Goal: Task Accomplishment & Management: Manage account settings

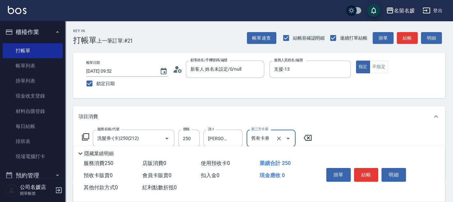
click at [172, 48] on div "Key In 打帳單 上一筆訂單:#21 帳單速查 結帳前確認明細 連續打單結帳 掛單 結帳 明細 帳單日期 [DATE] 09:52 鎖定日期 顧客姓名/手…" at bounding box center [259, 174] width 388 height 306
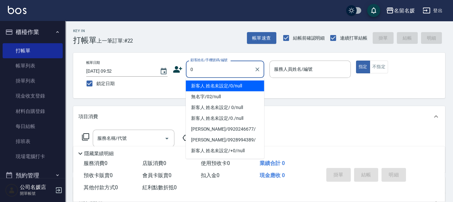
type input "0"
type input "新客人 姓名未設定/0/null"
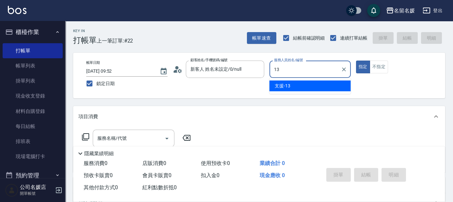
type input "13"
type button "true"
type input "支援-13"
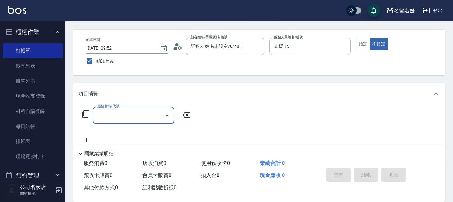
scroll to position [29, 0]
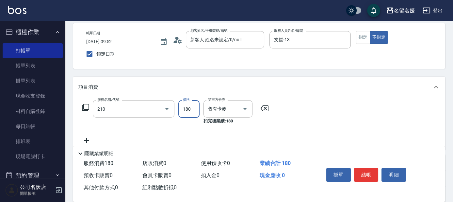
type input "洗券-(卡)180(210)"
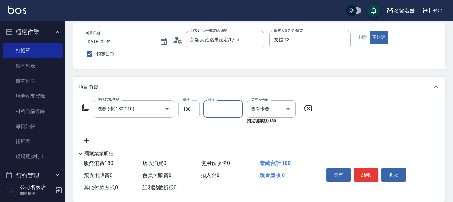
click at [197, 110] on input "180" at bounding box center [188, 109] width 21 height 18
type input "145"
type input "[PERSON_NAME]-24"
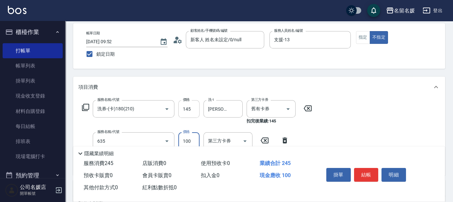
type input "[PERSON_NAME].玻酸.晶膜.水療(635)"
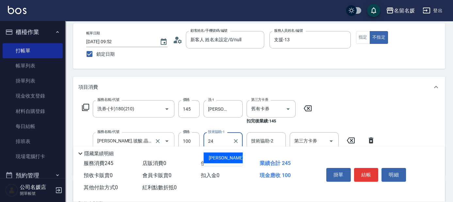
click at [155, 134] on div at bounding box center [162, 140] width 18 height 17
type input "24"
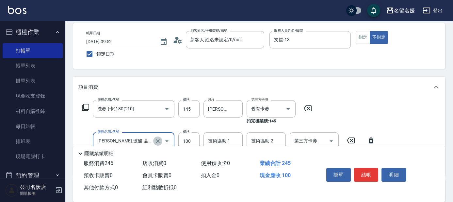
click at [159, 143] on icon "Clear" at bounding box center [158, 141] width 7 height 7
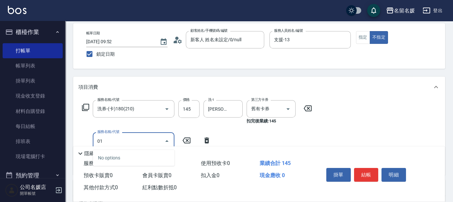
type input "0"
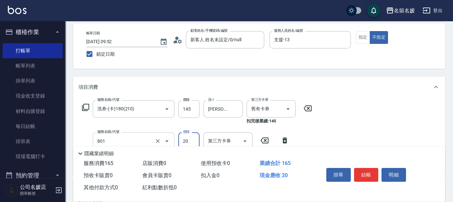
type input "潤絲(801)"
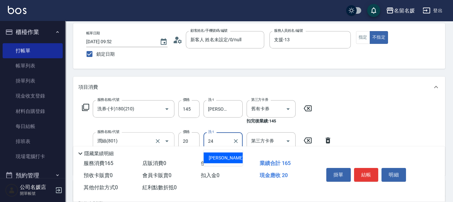
type input "[PERSON_NAME]-24"
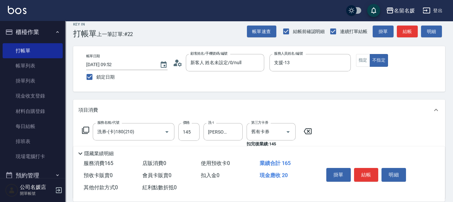
scroll to position [0, 0]
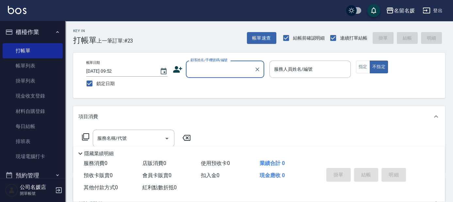
click at [216, 73] on input "顧客姓名/手機號碼/編號" at bounding box center [220, 68] width 63 height 11
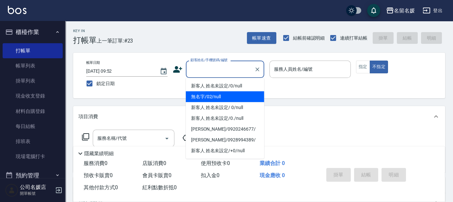
click at [213, 95] on li "無名字/02/null" at bounding box center [225, 96] width 78 height 11
type input "無名字/02/null"
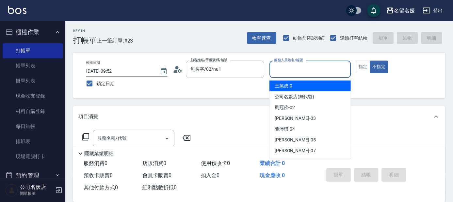
click at [288, 70] on input "服務人員姓名/編號" at bounding box center [311, 68] width 76 height 11
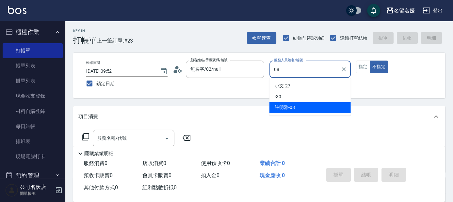
type input "08"
type button "false"
type input "[PERSON_NAME]-08"
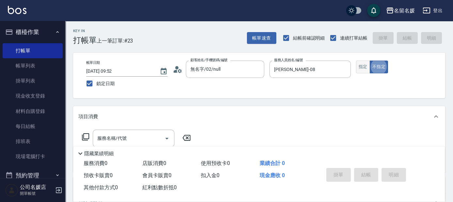
click at [367, 65] on button "指定" at bounding box center [363, 66] width 14 height 13
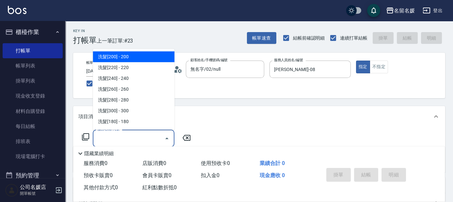
click at [154, 140] on input "服務名稱/代號" at bounding box center [129, 137] width 66 height 11
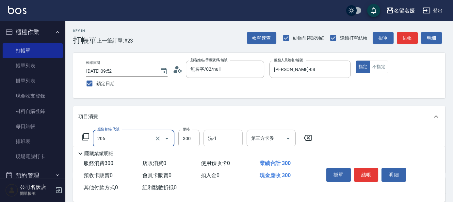
type input "洗髮[300](206)"
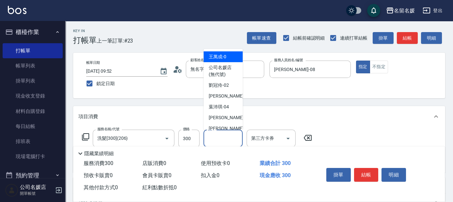
click at [235, 139] on input "洗-1" at bounding box center [223, 137] width 33 height 11
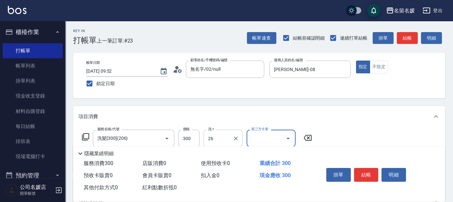
type input "[PERSON_NAME]-26"
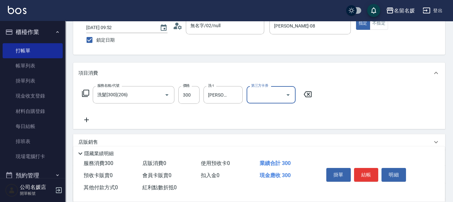
scroll to position [59, 0]
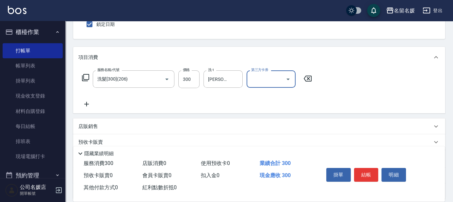
click at [86, 104] on icon at bounding box center [86, 104] width 16 height 8
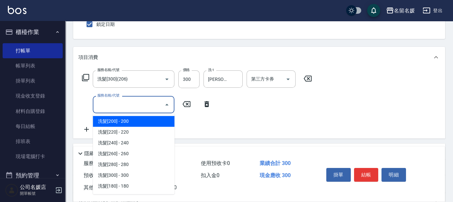
click at [102, 99] on input "服務名稱/代號" at bounding box center [129, 104] width 66 height 11
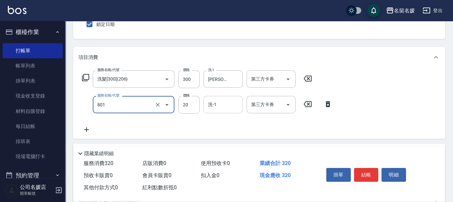
type input "潤絲(801)"
click at [240, 106] on input "洗-1" at bounding box center [223, 104] width 33 height 11
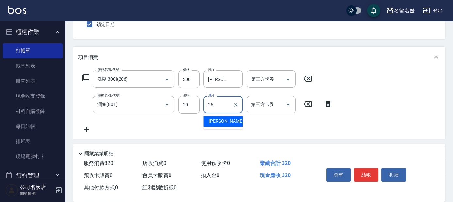
type input "[PERSON_NAME]-26"
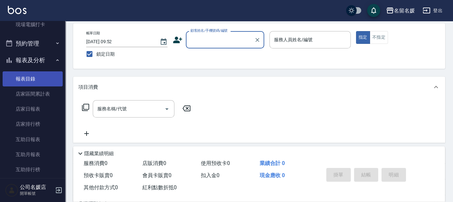
scroll to position [148, 0]
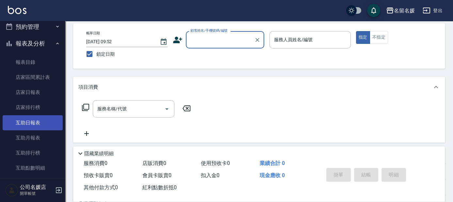
click at [38, 122] on link "互助日報表" at bounding box center [33, 122] width 60 height 15
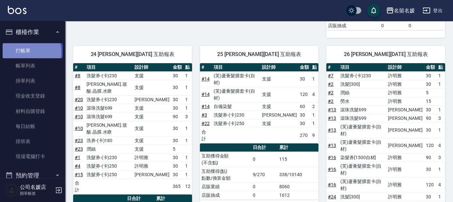
click at [28, 52] on link "打帳單" at bounding box center [33, 50] width 60 height 15
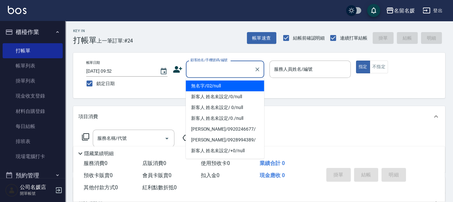
type input "0"
type input "無名字/02/null"
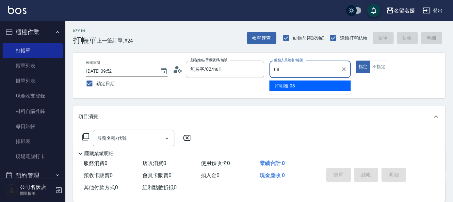
type input "08"
type button "true"
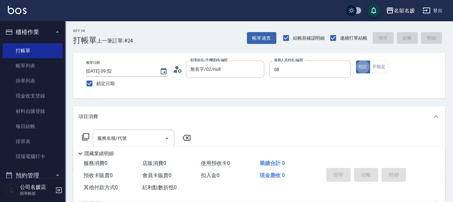
type input "[PERSON_NAME]-08"
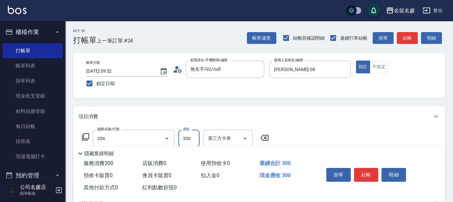
type input "洗髮[300](206)"
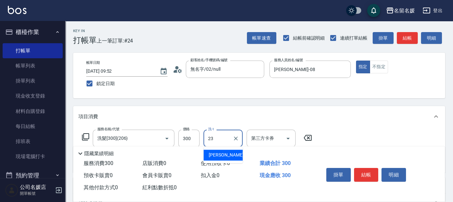
type input "[PERSON_NAME]-23"
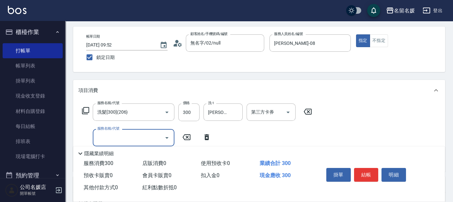
scroll to position [29, 0]
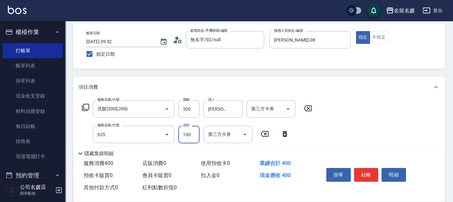
type input "[PERSON_NAME].玻酸.晶膜.水療(635)"
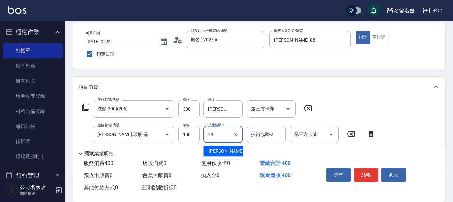
type input "[PERSON_NAME]-23"
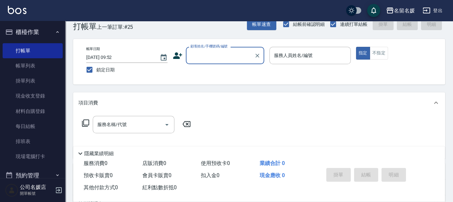
scroll to position [9, 0]
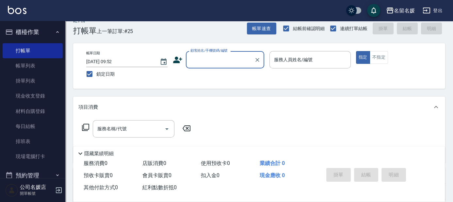
click at [342, 98] on div "項目消費" at bounding box center [259, 106] width 372 height 21
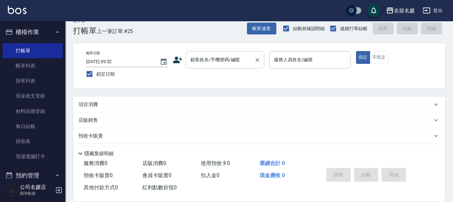
click at [235, 64] on input "顧客姓名/手機號碼/編號" at bounding box center [220, 59] width 63 height 11
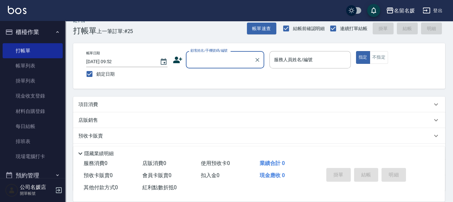
click at [235, 64] on input "顧客姓名/手機號碼/編號" at bounding box center [220, 59] width 63 height 11
click at [213, 104] on div "項目消費" at bounding box center [255, 104] width 354 height 7
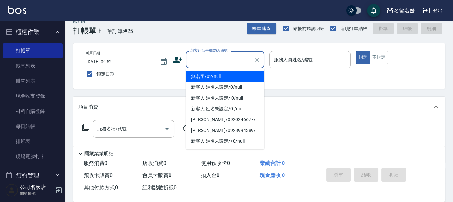
click at [199, 64] on input "顧客姓名/手機號碼/編號" at bounding box center [220, 59] width 63 height 11
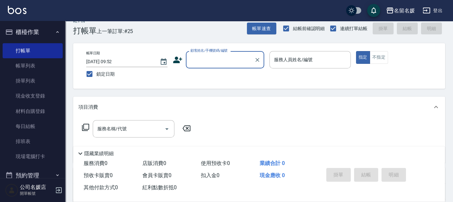
type input "+"
click at [199, 64] on input "顧客姓名/手機號碼/編號" at bounding box center [220, 59] width 63 height 11
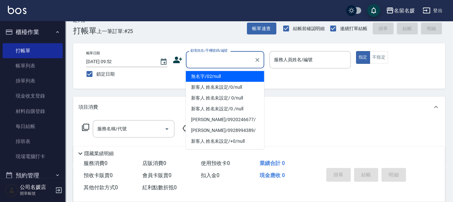
click at [220, 57] on input "顧客姓名/手機號碼/編號" at bounding box center [220, 59] width 63 height 11
click at [223, 76] on li "無名字/02/null" at bounding box center [225, 76] width 78 height 11
type input "無名字/02/null"
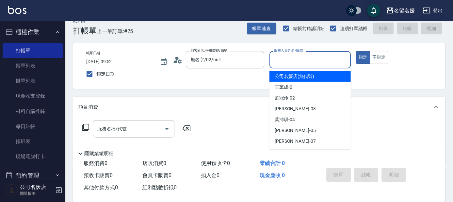
click at [316, 59] on input "服務人員姓名/編號" at bounding box center [311, 59] width 76 height 11
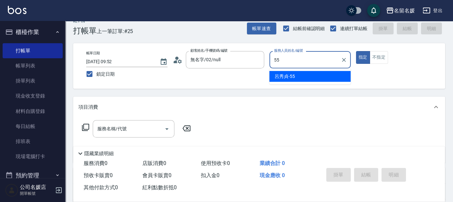
type input "[PERSON_NAME]-55"
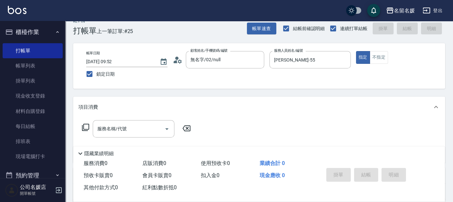
click at [85, 126] on icon at bounding box center [86, 127] width 8 height 8
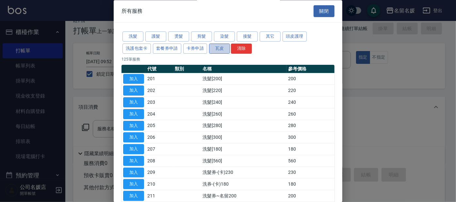
click at [224, 48] on button "瓦皮" at bounding box center [219, 48] width 21 height 10
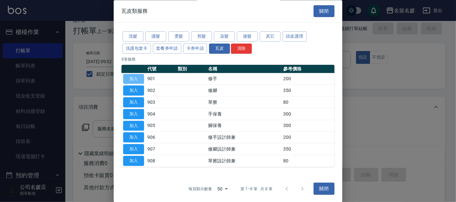
drag, startPoint x: 140, startPoint y: 76, endPoint x: 144, endPoint y: 86, distance: 10.8
click at [140, 77] on button "加入" at bounding box center [133, 79] width 21 height 10
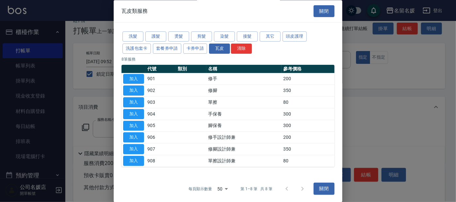
type input "修手(901)"
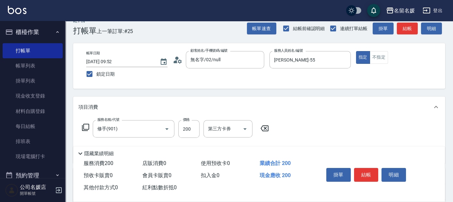
click at [84, 125] on icon at bounding box center [86, 127] width 8 height 8
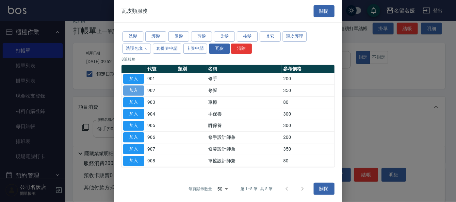
click at [137, 86] on button "加入" at bounding box center [133, 91] width 21 height 10
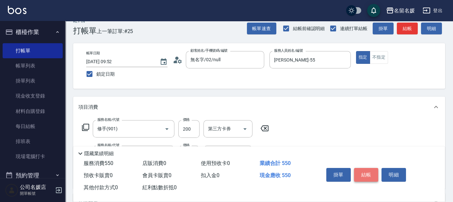
click at [364, 171] on button "結帳" at bounding box center [366, 175] width 25 height 14
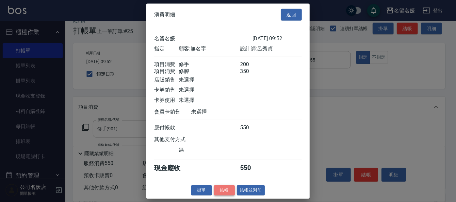
click at [225, 194] on button "結帳" at bounding box center [224, 190] width 21 height 10
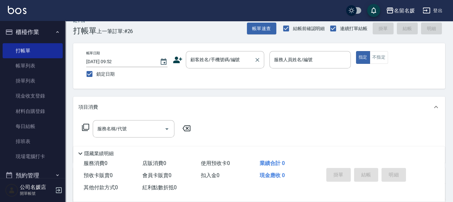
click at [216, 60] on div "顧客姓名/手機號碼/編號 顧客姓名/手機號碼/編號" at bounding box center [225, 59] width 78 height 17
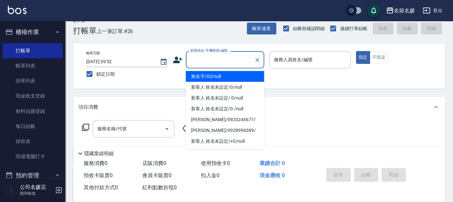
click at [219, 71] on li "無名字/02/null" at bounding box center [225, 76] width 78 height 11
click at [298, 60] on label "服務人員姓名/編號" at bounding box center [293, 59] width 39 height 7
click at [298, 60] on input "服務人員姓名/編號" at bounding box center [311, 59] width 76 height 11
type input "13"
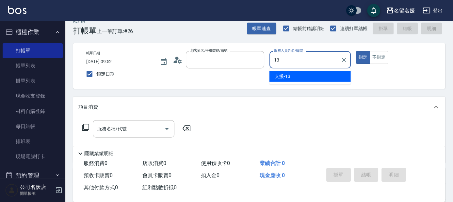
type input "無名字/02/null"
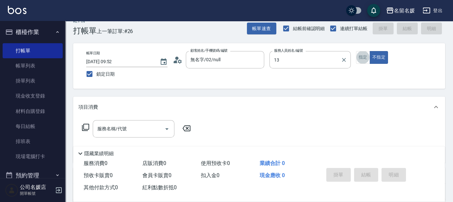
type input "支援-13"
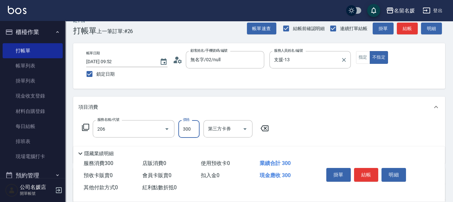
type input "洗髮[300](206)"
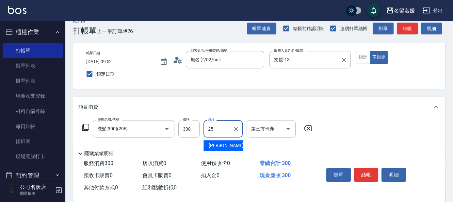
type input "[PERSON_NAME]-25"
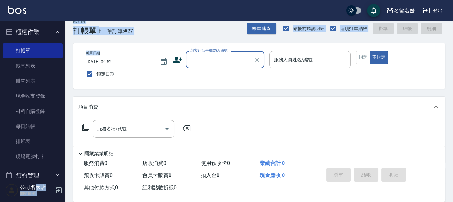
drag, startPoint x: 74, startPoint y: 86, endPoint x: 0, endPoint y: 212, distance: 146.8
click at [0, 201] on html "名留名媛 登出 櫃檯作業 打帳單 帳單列表 掛單列表 現金收支登錄 材料自購登錄 每日結帳 排班表 現場電腦打卡 預約管理 預約管理 單日預約紀錄 單週預約紀…" at bounding box center [226, 150] width 453 height 318
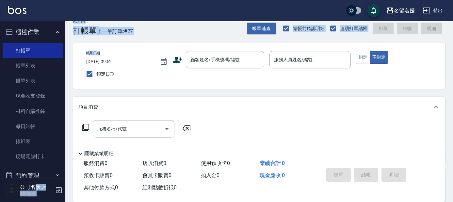
scroll to position [25, 0]
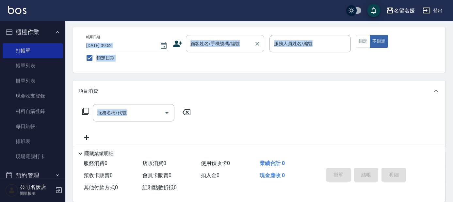
click at [203, 50] on div "顧客姓名/手機號碼/編號" at bounding box center [225, 43] width 78 height 17
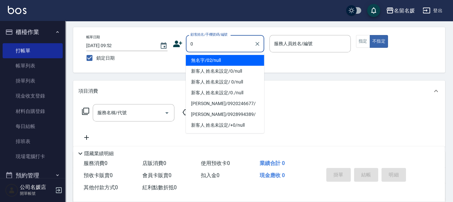
type input "無名字/02/null"
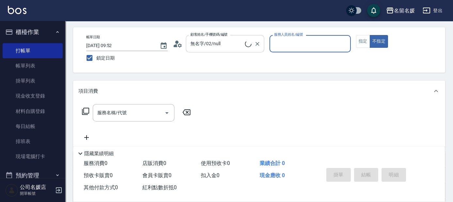
scroll to position [0, 0]
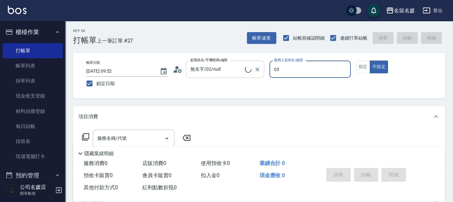
type input "03"
type button "false"
type input "新客人 姓名未設定/0/null"
type input "[PERSON_NAME]-03"
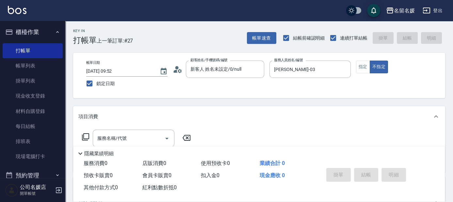
click at [363, 73] on div "帳單日期 [DATE] 09:52 鎖定日期 顧客姓名/手機號碼/編號 新客人 姓名未設定/0/null 顧客姓名/手機號碼/編號 服務人員姓名/編號 [PE…" at bounding box center [259, 75] width 357 height 30
click at [363, 69] on button "指定" at bounding box center [363, 66] width 14 height 13
click at [147, 134] on input "服務名稱/代號" at bounding box center [129, 137] width 66 height 11
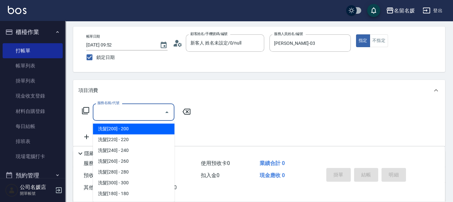
scroll to position [29, 0]
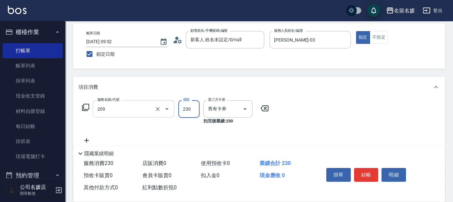
type input "洗髮券-(卡)230(209)"
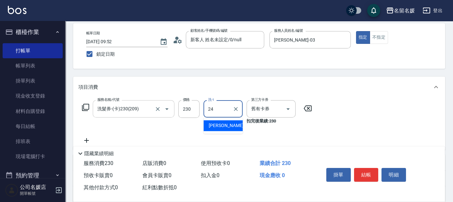
type input "[PERSON_NAME]-24"
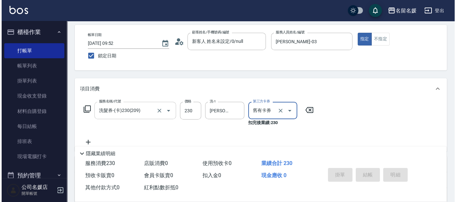
scroll to position [0, 0]
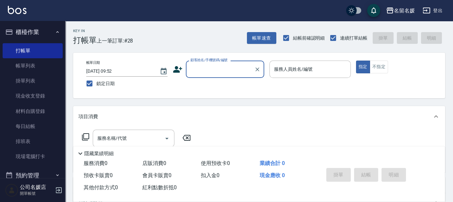
click at [207, 69] on div "顧客姓名/手機號碼/編號 顧客姓名/手機號碼/編號" at bounding box center [225, 68] width 78 height 17
click at [217, 71] on input "顧客姓名/手機號碼/編號" at bounding box center [220, 68] width 63 height 11
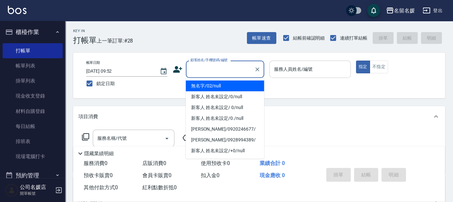
drag, startPoint x: 217, startPoint y: 84, endPoint x: 280, endPoint y: 74, distance: 64.2
click at [217, 84] on li "無名字/02/null" at bounding box center [225, 85] width 78 height 11
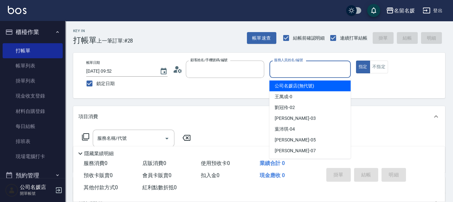
type input "無名字/02/null"
click at [281, 73] on input "服務人員姓名/編號" at bounding box center [311, 68] width 76 height 11
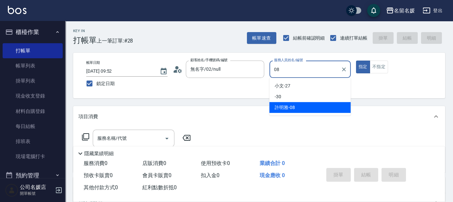
type input "[PERSON_NAME]-08"
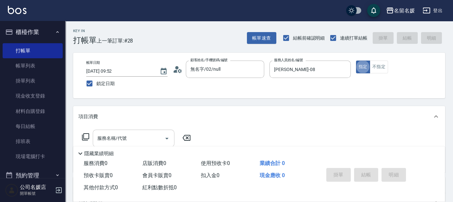
click at [151, 137] on input "服務名稱/代號" at bounding box center [129, 137] width 66 height 11
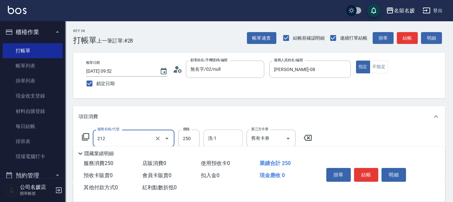
click at [220, 136] on input "洗-1" at bounding box center [223, 137] width 33 height 11
type input "洗髮券-(卡)250(212)"
type input "[PERSON_NAME]-26"
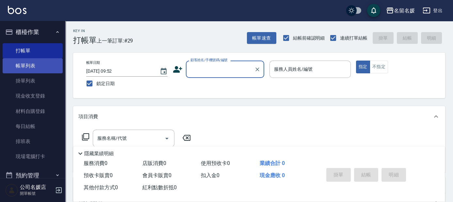
click at [31, 66] on link "帳單列表" at bounding box center [33, 65] width 60 height 15
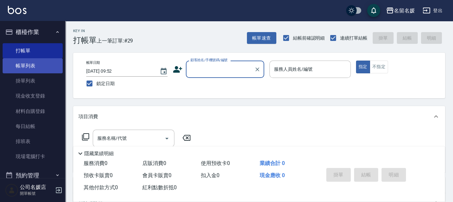
click at [31, 66] on link "帳單列表" at bounding box center [33, 65] width 60 height 15
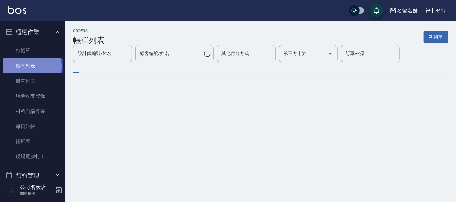
click at [31, 66] on link "帳單列表" at bounding box center [33, 65] width 60 height 15
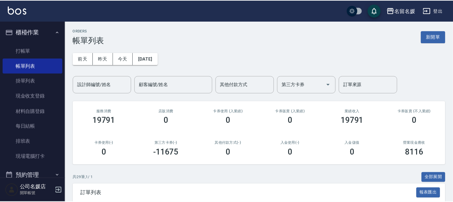
scroll to position [89, 0]
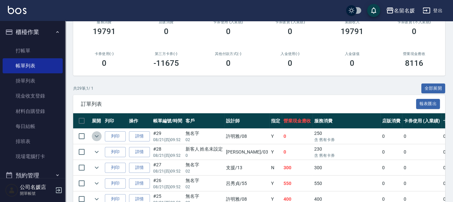
click at [98, 137] on icon "expand row" at bounding box center [97, 136] width 8 height 8
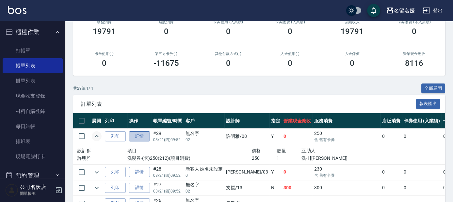
click at [133, 134] on link "詳情" at bounding box center [139, 136] width 21 height 10
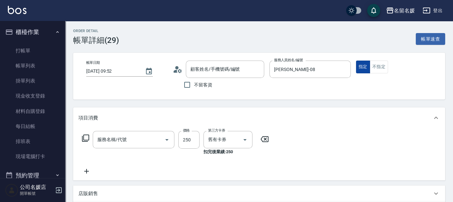
type input "[DATE] 09:52"
type input "[PERSON_NAME]-08"
click at [362, 67] on button "指定" at bounding box center [363, 66] width 14 height 13
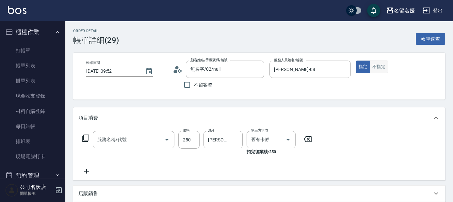
type input "無名字/02/null"
type input "洗髮券-(卡)250(212)"
click at [384, 64] on button "不指定" at bounding box center [379, 66] width 18 height 13
type button "false"
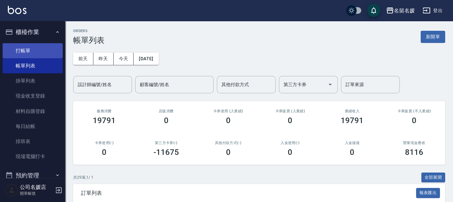
click at [35, 51] on link "打帳單" at bounding box center [33, 50] width 60 height 15
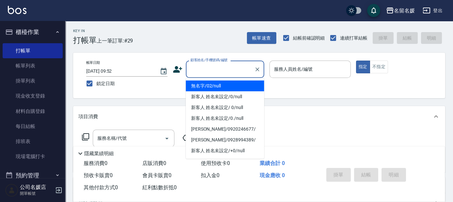
type input "1"
type input "無名字/02/null"
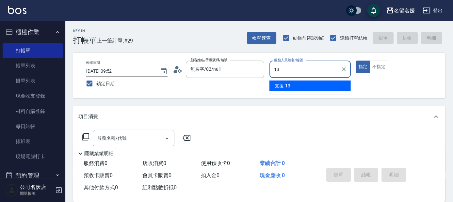
type input "13"
type button "true"
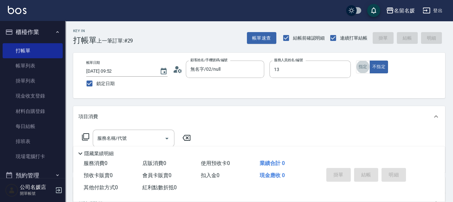
type input "支援-13"
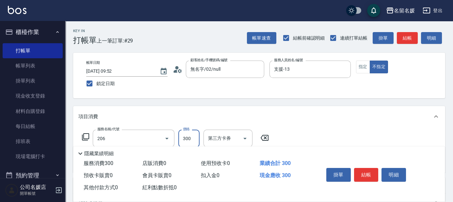
type input "洗髮[300](206)"
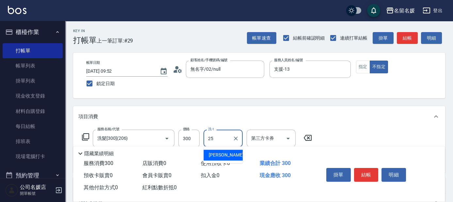
type input "[PERSON_NAME]-25"
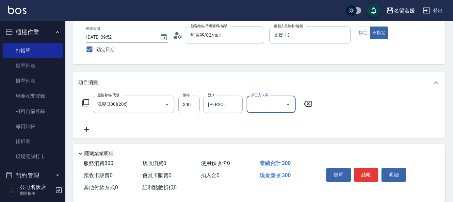
scroll to position [59, 0]
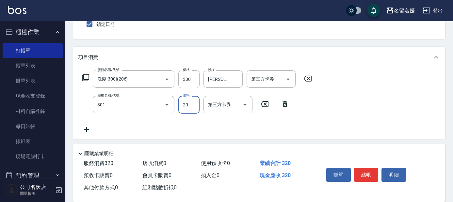
type input "潤絲(801)"
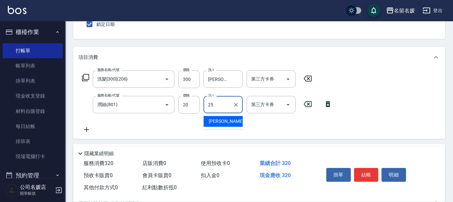
type input "[PERSON_NAME]-25"
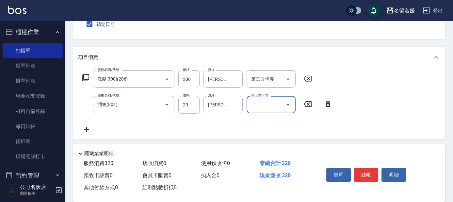
click at [81, 76] on div "服務名稱/代號 洗髮[300](206) 服務名稱/代號 價格 300 價格 洗-1 [PERSON_NAME]-25 洗-1 第三方卡券 第三方卡券" at bounding box center [197, 79] width 238 height 18
click at [86, 78] on icon at bounding box center [86, 78] width 8 height 8
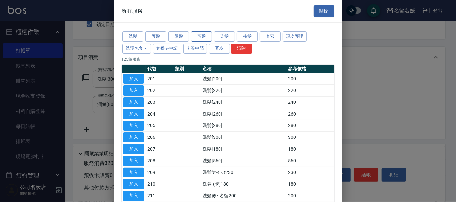
click at [199, 34] on button "剪髮" at bounding box center [201, 37] width 21 height 10
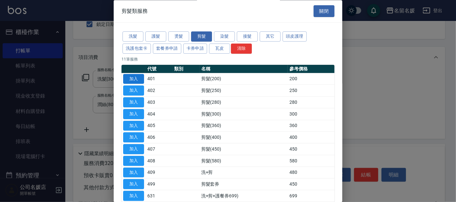
click at [140, 77] on button "加入" at bounding box center [133, 79] width 21 height 10
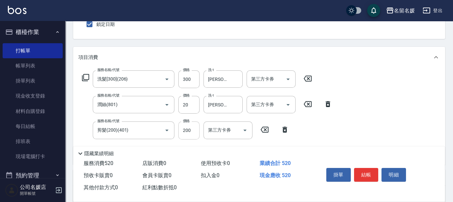
click at [194, 131] on input "200" at bounding box center [188, 130] width 21 height 18
type input "100"
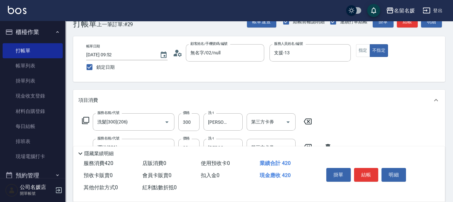
scroll to position [0, 0]
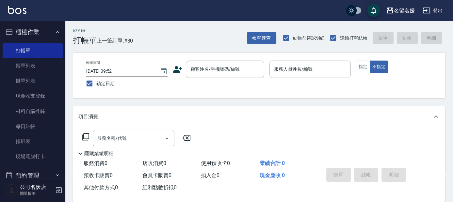
click at [204, 125] on div "項目消費" at bounding box center [259, 116] width 372 height 21
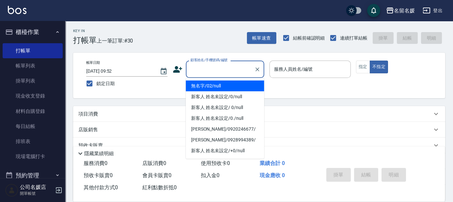
click at [203, 66] on div "顧客姓名/手機號碼/編號 顧客姓名/手機號碼/編號" at bounding box center [225, 68] width 78 height 17
type input "無名字/02/null"
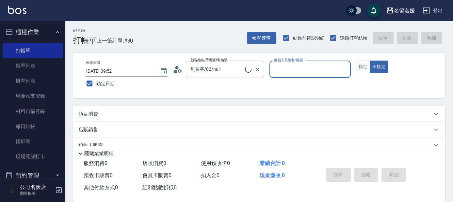
type input "0"
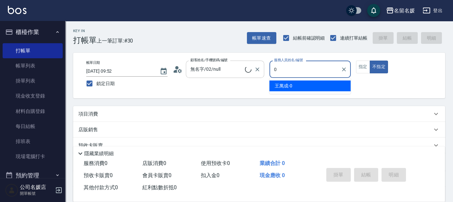
type input "新客人 姓名未設定/0/null"
type input "13"
type button "false"
type input "支援-13"
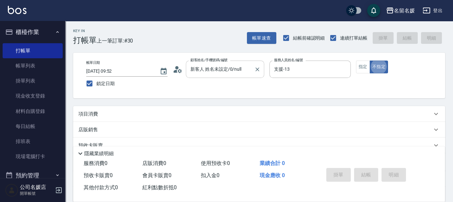
click at [370, 60] on button "不指定" at bounding box center [379, 66] width 18 height 13
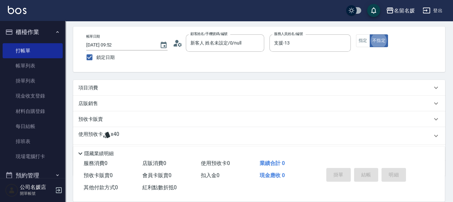
scroll to position [29, 0]
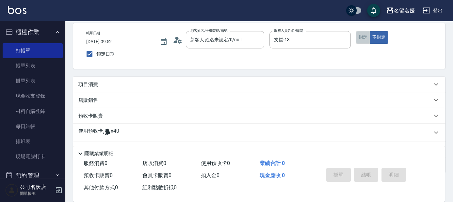
click at [360, 40] on button "指定" at bounding box center [363, 37] width 14 height 13
click at [309, 89] on div "項目消費" at bounding box center [259, 84] width 372 height 16
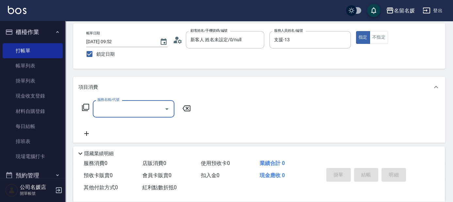
scroll to position [0, 0]
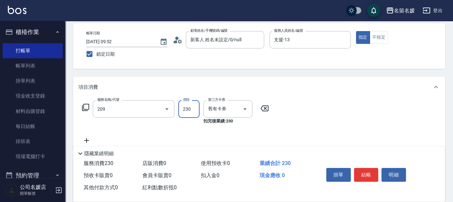
type input "洗髮券-(卡)230(209)"
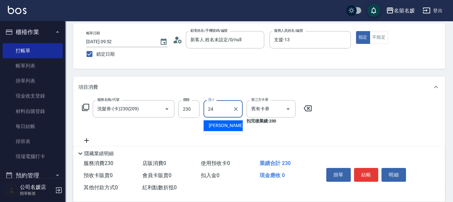
type input "[PERSON_NAME]-24"
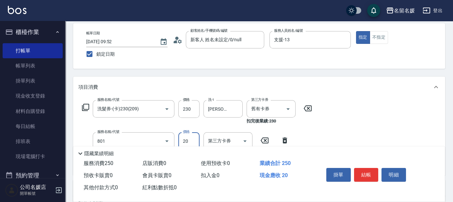
type input "潤絲(801)"
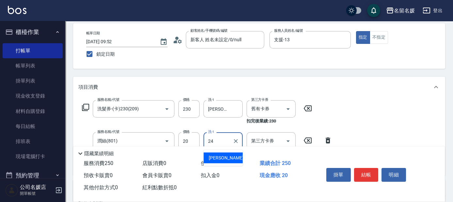
type input "[PERSON_NAME]-24"
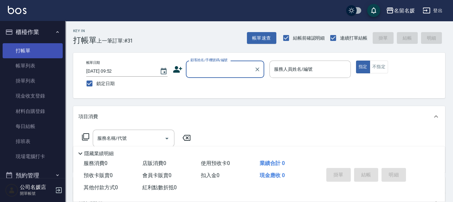
click at [24, 58] on link "打帳單" at bounding box center [33, 50] width 60 height 15
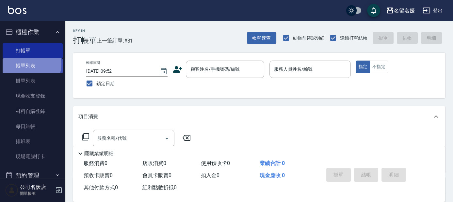
click at [26, 64] on link "帳單列表" at bounding box center [33, 65] width 60 height 15
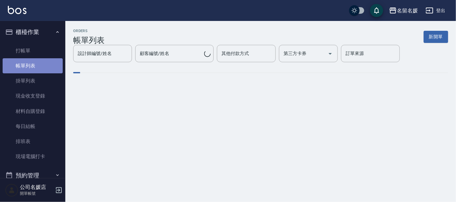
click at [43, 63] on link "帳單列表" at bounding box center [33, 65] width 60 height 15
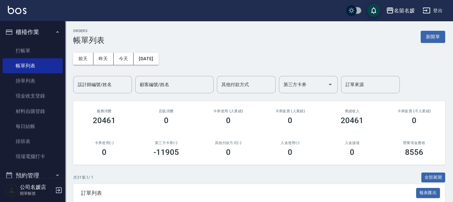
scroll to position [89, 0]
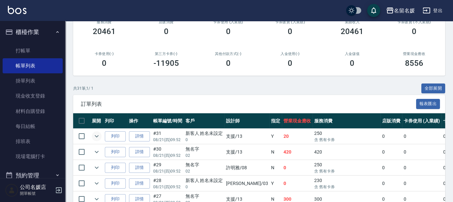
click at [97, 135] on icon "expand row" at bounding box center [97, 136] width 8 height 8
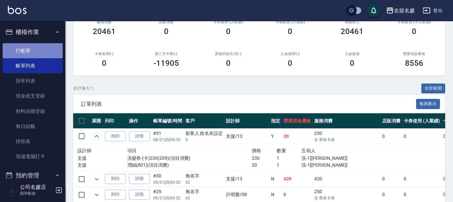
click at [39, 55] on link "打帳單" at bounding box center [33, 50] width 60 height 15
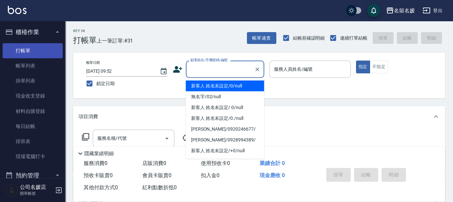
type input "1"
type input "新客人 姓名未設定/0/null"
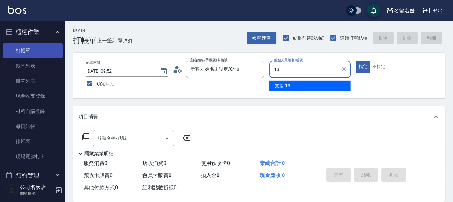
type input "13"
type button "true"
type input "支援-13"
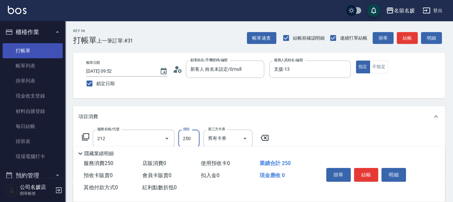
type input "洗髮券-(卡)250(212)"
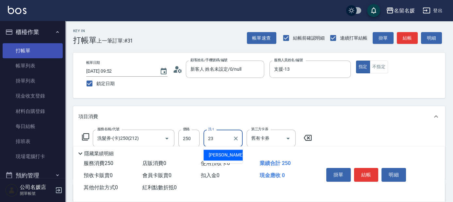
type input "[PERSON_NAME]-23"
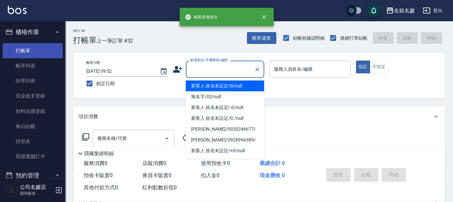
type input "新客人 姓名未設定/0/null"
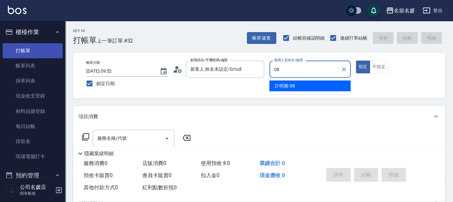
type input "[PERSON_NAME]-08"
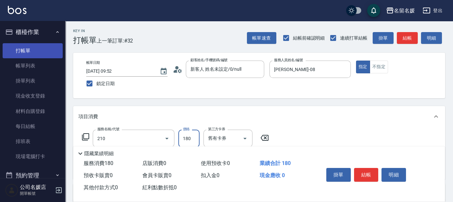
type input "洗券-(卡)180(210)"
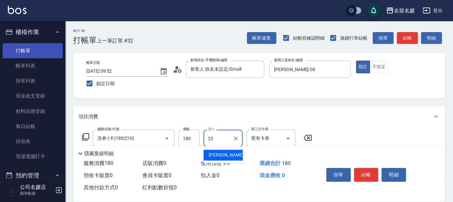
type input "[PERSON_NAME]-23"
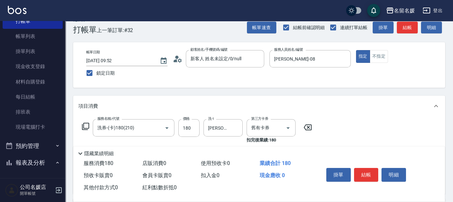
scroll to position [29, 0]
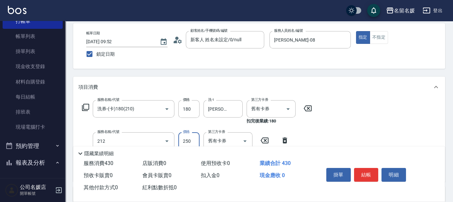
type input "洗髮券-(卡)250(212)"
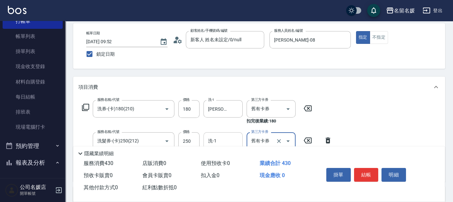
click at [228, 133] on div "洗-1" at bounding box center [223, 140] width 39 height 17
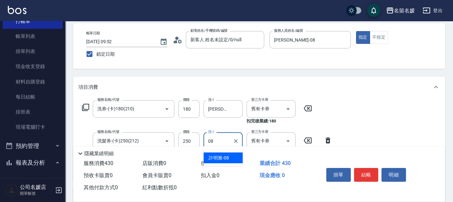
type input "[PERSON_NAME]-08"
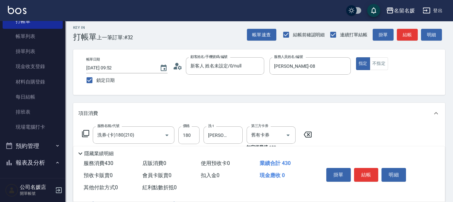
scroll to position [0, 0]
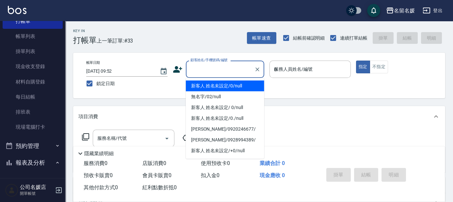
type input "03"
type input "新客人 姓名未設定/0/null"
type input "[PERSON_NAME]-03"
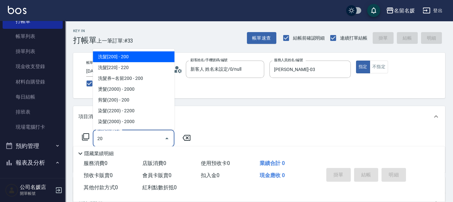
type input "2"
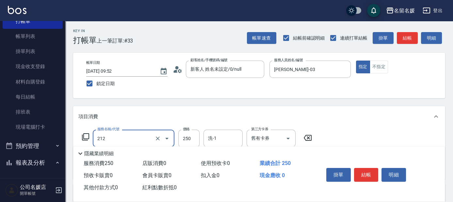
type input "洗髮券-(卡)250(212)"
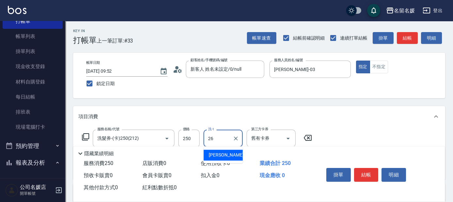
type input "[PERSON_NAME]-26"
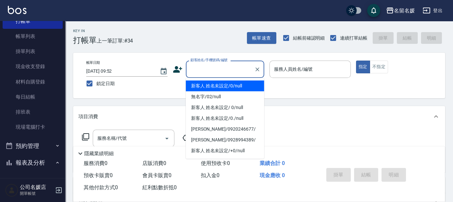
click at [224, 72] on input "顧客姓名/手機號碼/編號" at bounding box center [220, 68] width 63 height 11
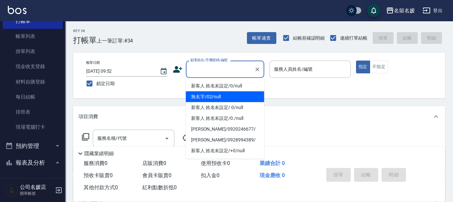
click at [220, 96] on li "無名字/02/null" at bounding box center [225, 96] width 78 height 11
type input "無名字/02/null"
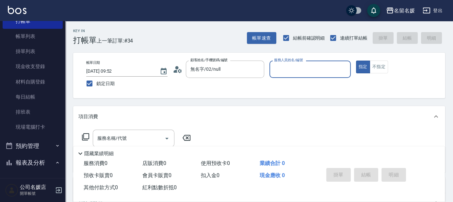
click at [307, 69] on input "服務人員姓名/編號" at bounding box center [311, 68] width 76 height 11
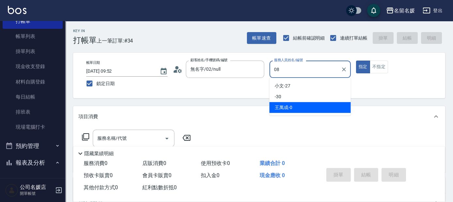
type input "[PERSON_NAME]-08"
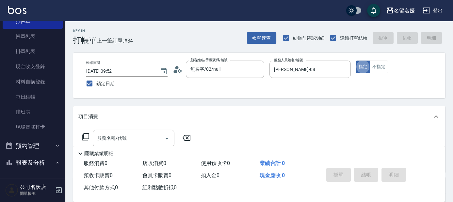
click at [133, 138] on input "服務名稱/代號" at bounding box center [129, 137] width 66 height 11
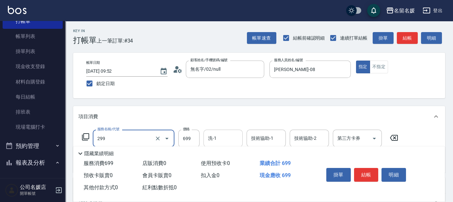
click at [219, 137] on input "洗-1" at bounding box center [223, 137] width 33 height 11
type input "滾珠洗髮699(299)"
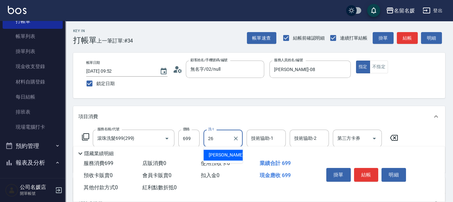
type input "[PERSON_NAME]-26"
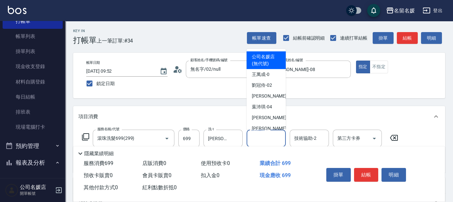
click at [263, 135] on input "技術協助-1" at bounding box center [266, 137] width 33 height 11
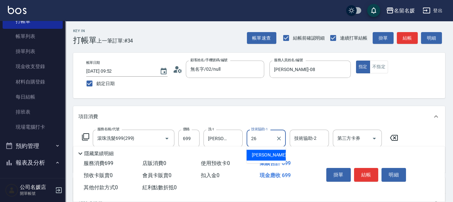
type input "[PERSON_NAME]-26"
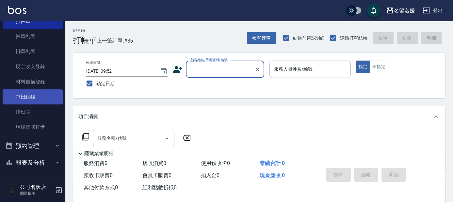
click at [34, 96] on link "每日結帳" at bounding box center [33, 96] width 60 height 15
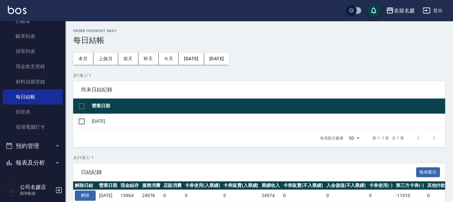
click at [80, 122] on input "checkbox" at bounding box center [82, 121] width 14 height 14
checkbox input "true"
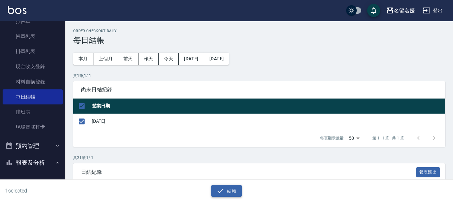
click at [237, 188] on button "結帳" at bounding box center [226, 191] width 30 height 12
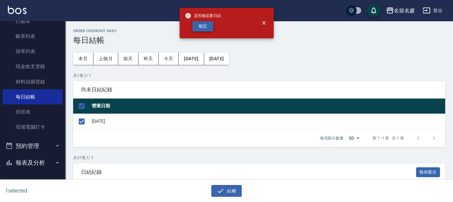
click at [203, 29] on button "確定" at bounding box center [203, 26] width 21 height 10
checkbox input "false"
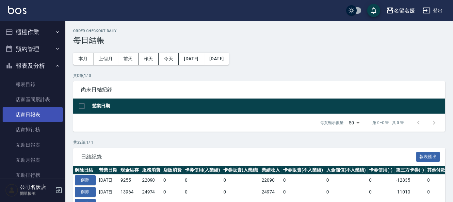
click at [31, 112] on link "店家日報表" at bounding box center [33, 114] width 60 height 15
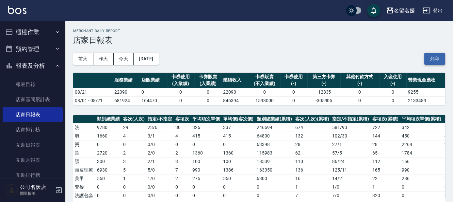
click at [429, 54] on button "列印" at bounding box center [435, 59] width 21 height 12
click at [26, 151] on link "互助日報表" at bounding box center [33, 144] width 60 height 15
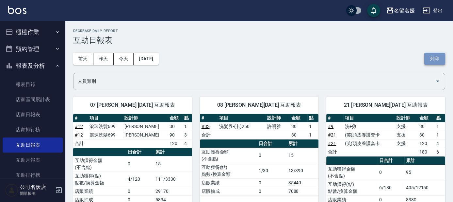
click at [426, 60] on button "列印" at bounding box center [435, 59] width 21 height 12
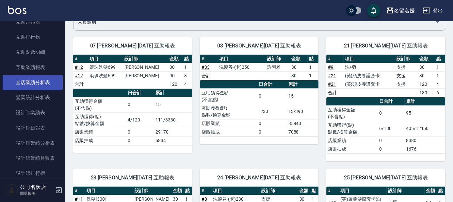
scroll to position [148, 0]
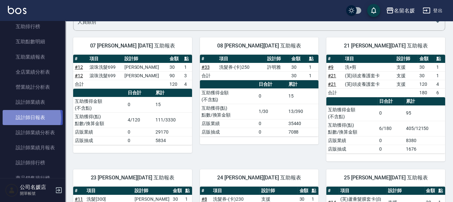
click at [28, 118] on link "設計師日報表" at bounding box center [33, 117] width 60 height 15
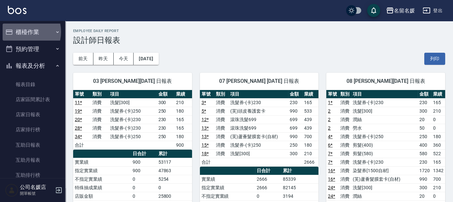
click at [22, 32] on button "櫃檯作業" at bounding box center [33, 32] width 60 height 17
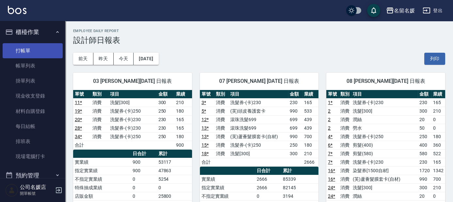
click at [29, 50] on link "打帳單" at bounding box center [33, 50] width 60 height 15
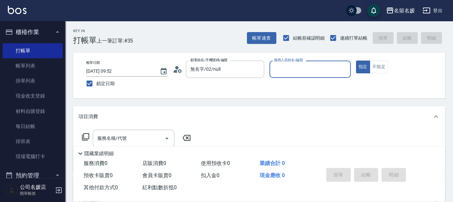
type input "無名字/02/null"
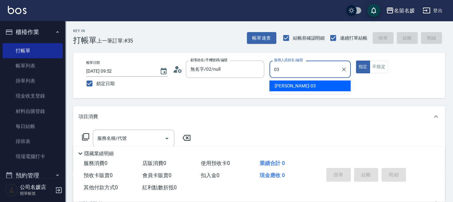
type input "03"
type button "true"
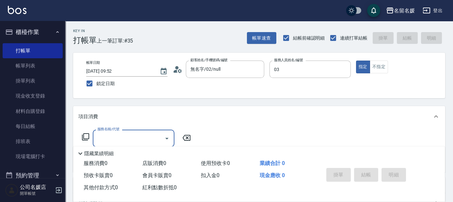
type input "[PERSON_NAME]-03"
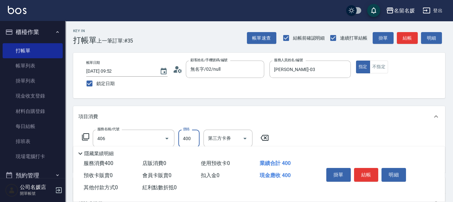
type input "剪髮(400)(406)"
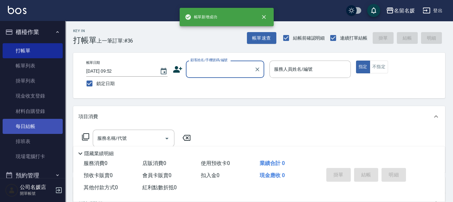
click at [28, 122] on link "每日結帳" at bounding box center [33, 126] width 60 height 15
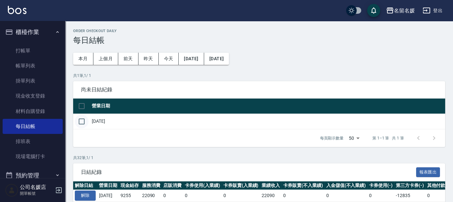
click at [79, 123] on input "checkbox" at bounding box center [82, 121] width 14 height 14
checkbox input "true"
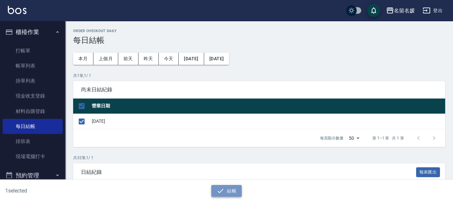
click at [226, 188] on button "結帳" at bounding box center [226, 191] width 30 height 12
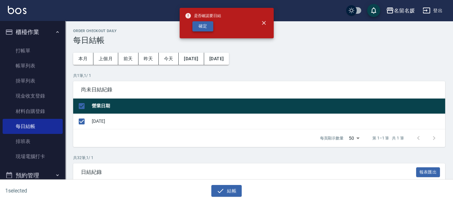
click at [200, 26] on button "確定" at bounding box center [203, 26] width 21 height 10
checkbox input "false"
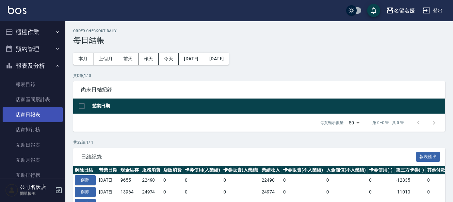
click at [26, 117] on link "店家日報表" at bounding box center [33, 114] width 60 height 15
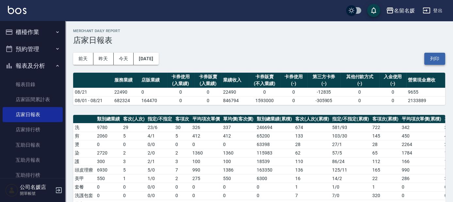
click at [428, 60] on button "列印" at bounding box center [435, 59] width 21 height 12
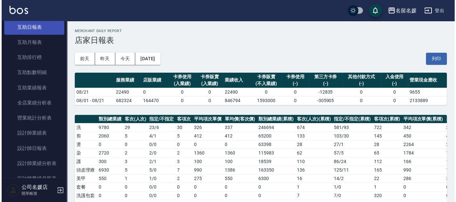
scroll to position [119, 0]
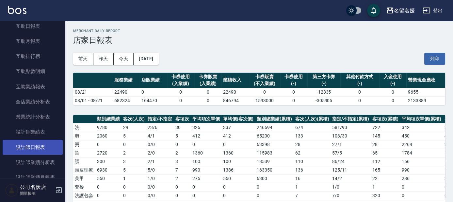
drag, startPoint x: 43, startPoint y: 147, endPoint x: 46, endPoint y: 144, distance: 3.5
click at [43, 147] on link "設計師日報表" at bounding box center [33, 147] width 60 height 15
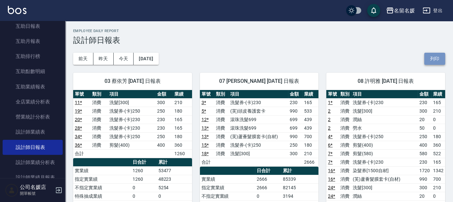
click at [430, 62] on button "列印" at bounding box center [435, 59] width 21 height 12
click at [429, 8] on icon "button" at bounding box center [426, 11] width 7 height 6
